Goal: Communication & Community: Ask a question

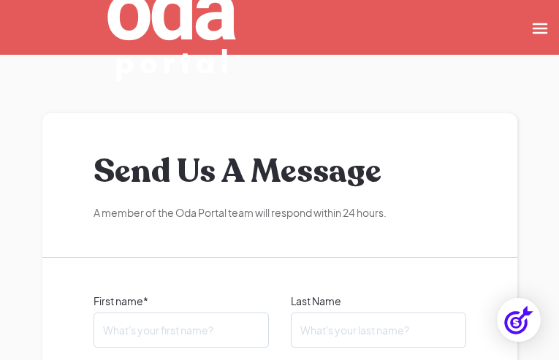
type input "pFsiIIiuGjx"
type input "fvWrPPjcZccTF"
type input "DppYUiBOBNnsp"
type input "TNeseMCBQFoy"
type input "[EMAIL_ADDRESS][DOMAIN_NAME]"
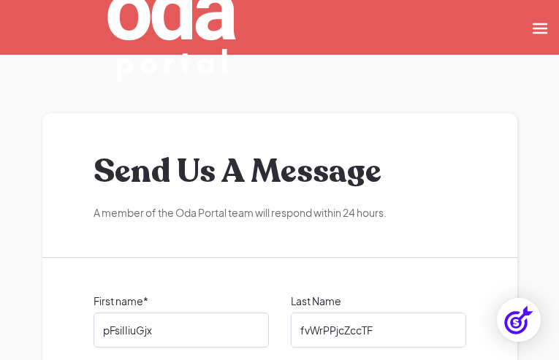
checkbox input "false"
checkbox input "true"
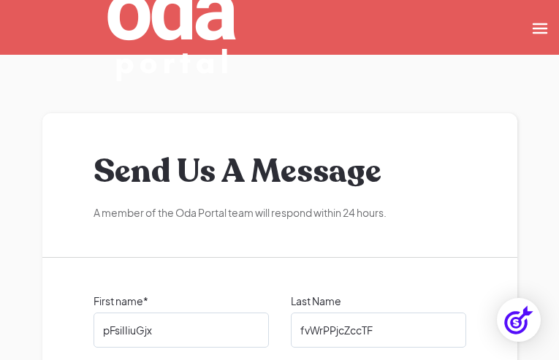
checkbox input "false"
